Goal: Check status

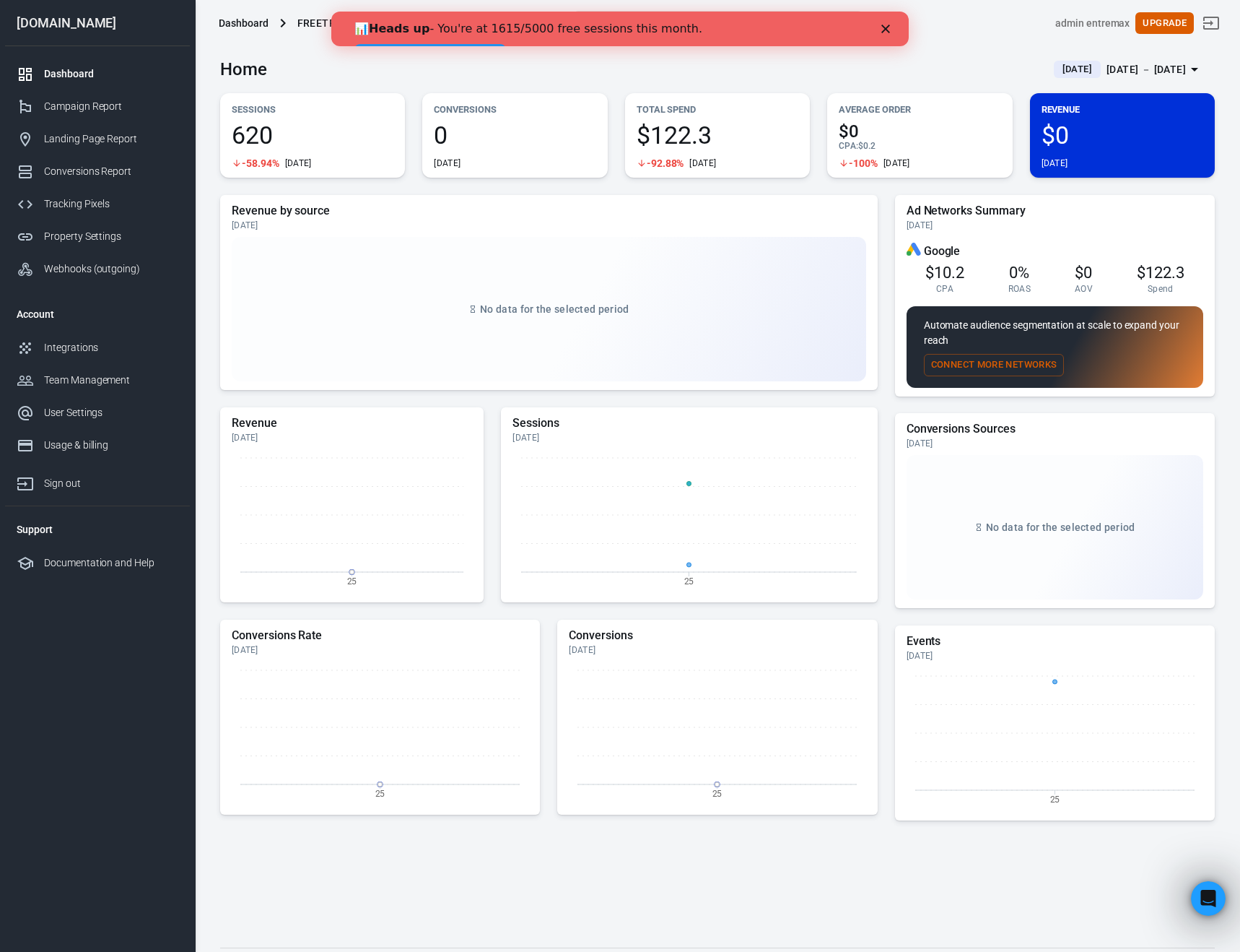
click at [1155, 72] on div "[DATE] － [DATE]" at bounding box center [1146, 70] width 79 height 18
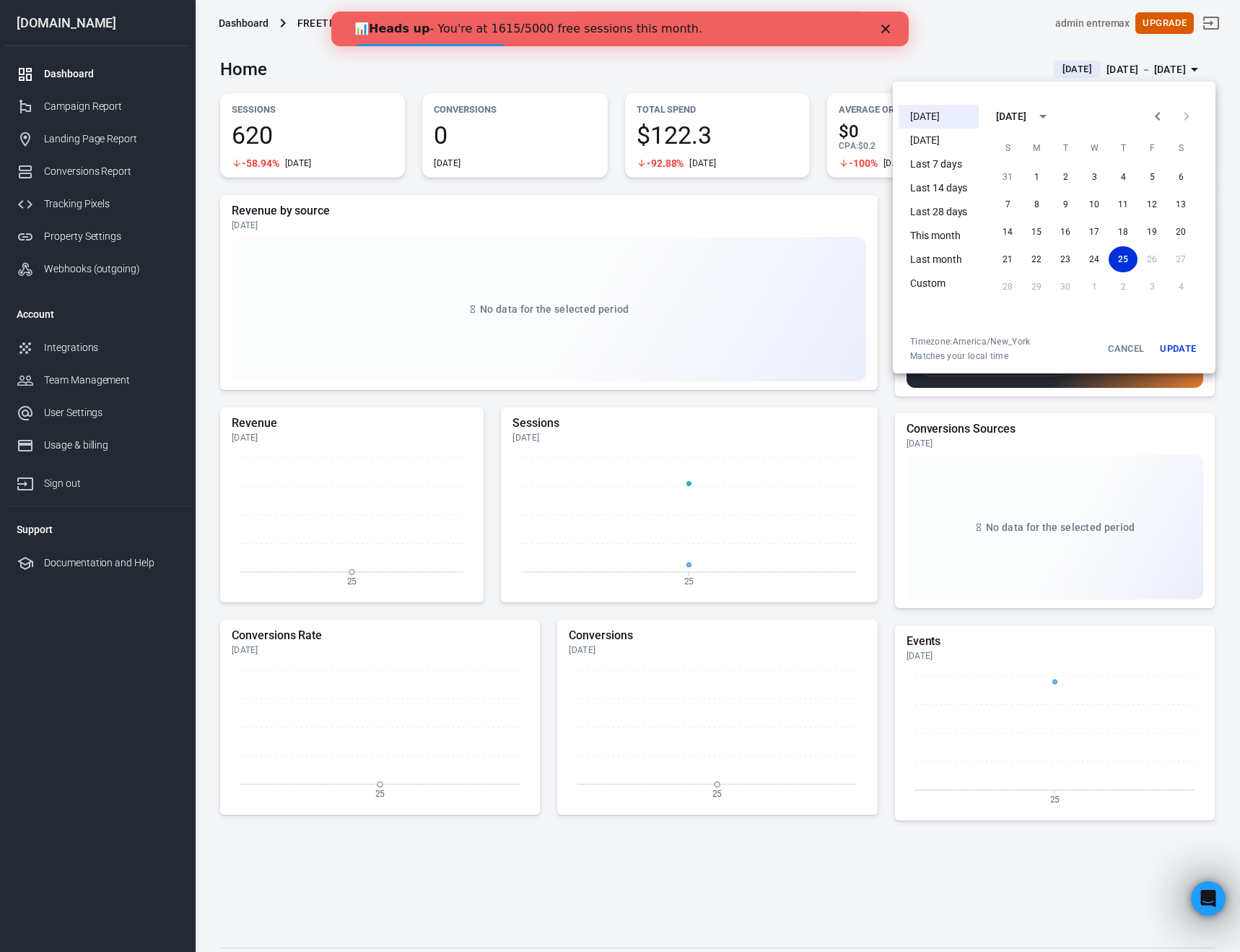
click at [944, 116] on li "[DATE]" at bounding box center [939, 117] width 80 height 24
click at [1178, 345] on button "Update" at bounding box center [1178, 348] width 46 height 26
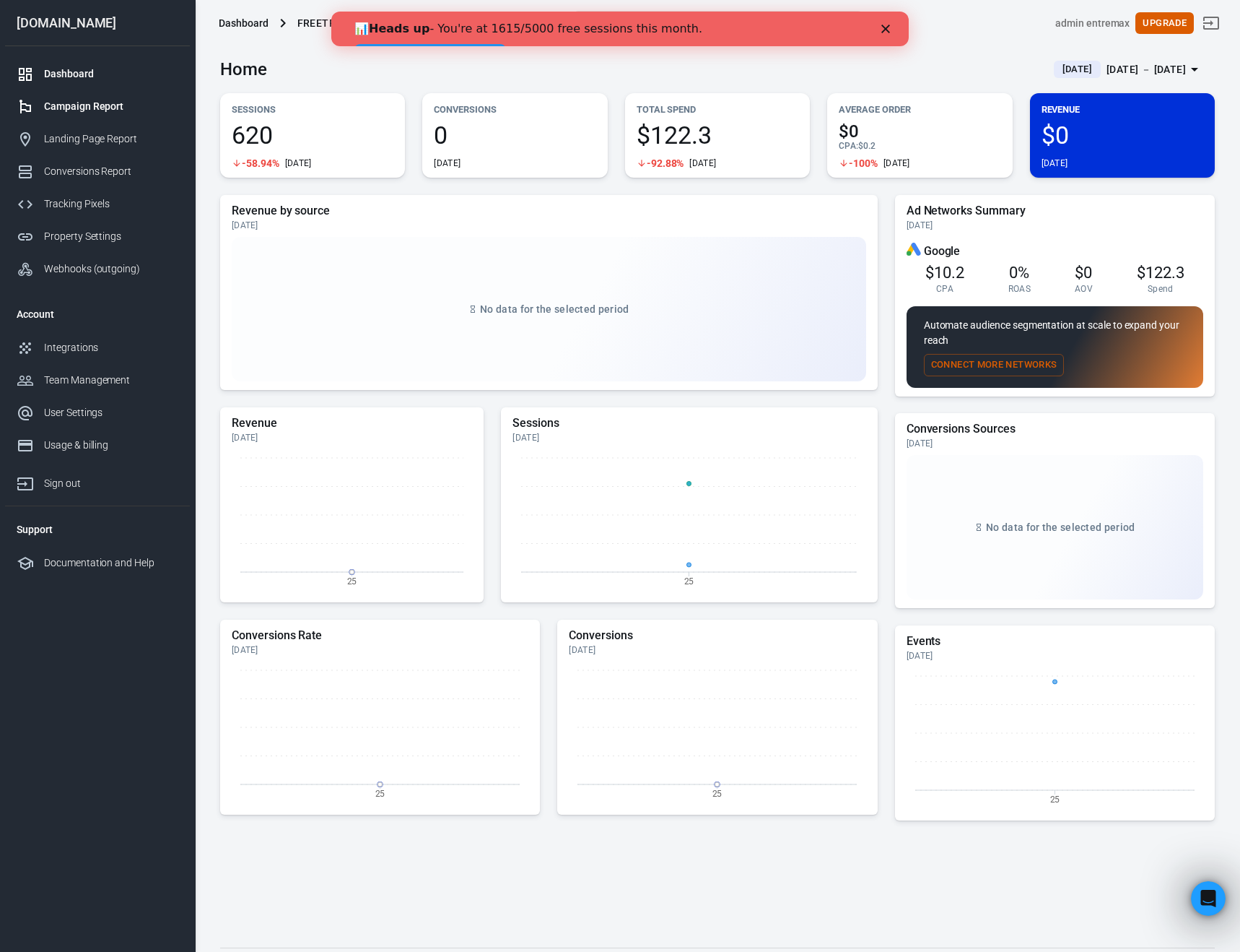
click at [90, 91] on link "Campaign Report" at bounding box center [97, 107] width 185 height 33
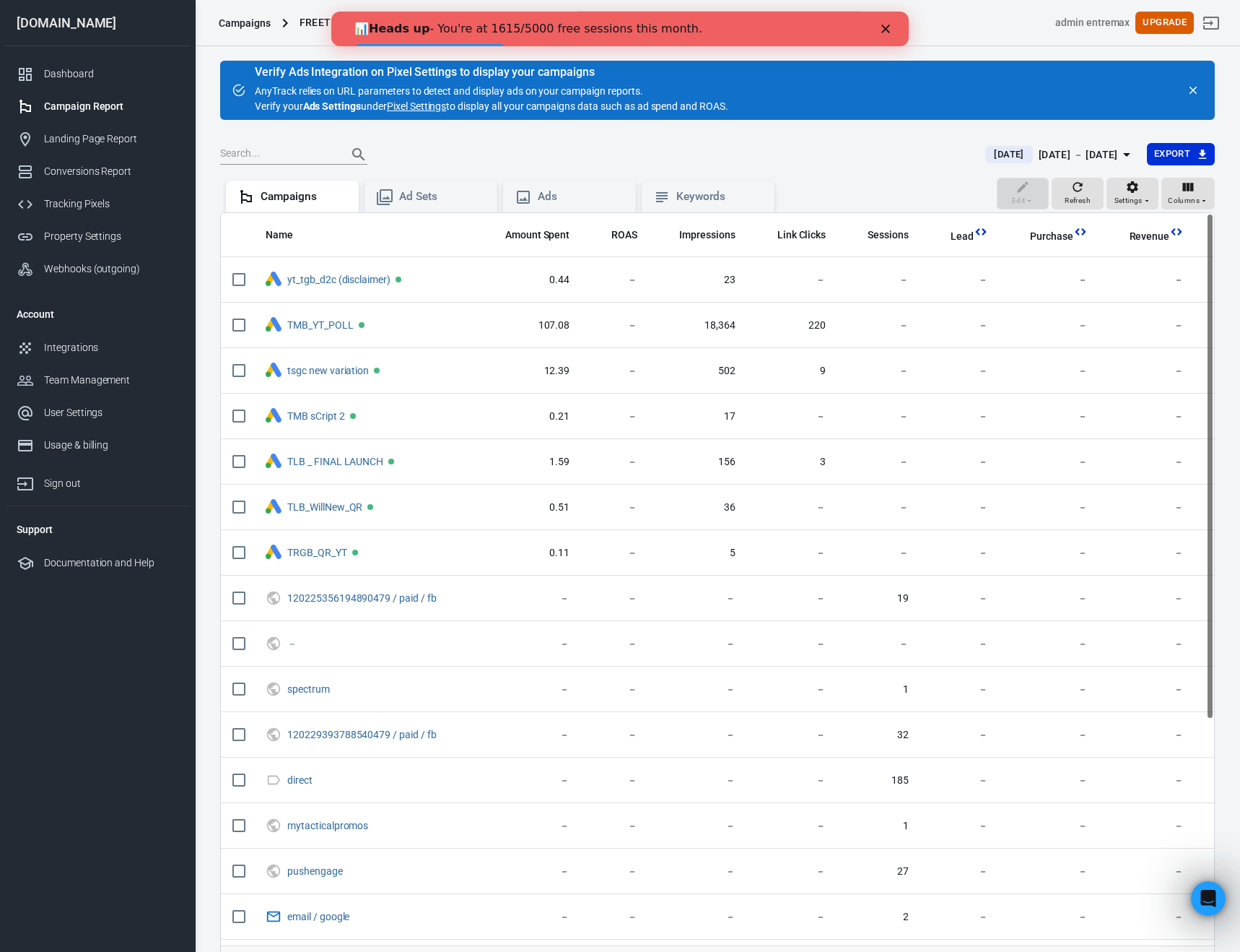
click at [875, 19] on div "📊 Heads up - You're at 1615/5000 free sessions this month. 👉 View upgrade optio…" at bounding box center [620, 39] width 578 height 45
